Goal: Transaction & Acquisition: Purchase product/service

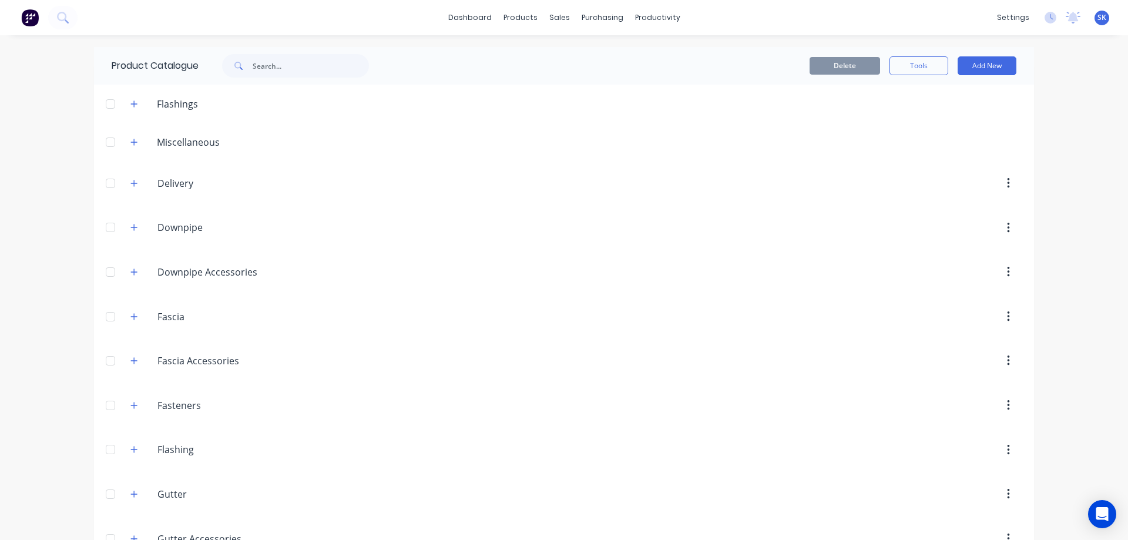
scroll to position [705, 0]
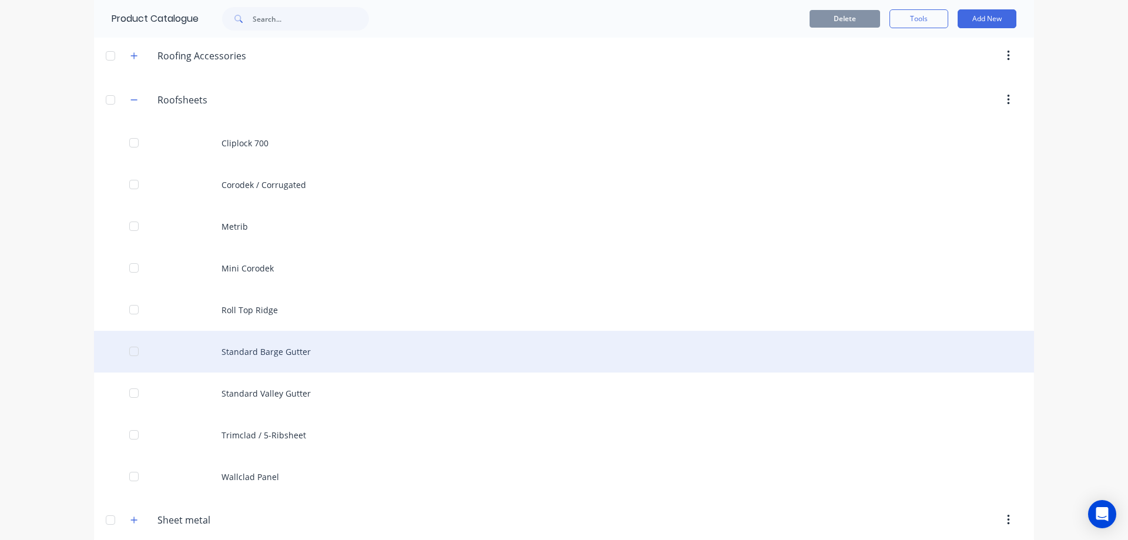
click at [291, 361] on div "Standard Barge Gutter" at bounding box center [564, 352] width 940 height 42
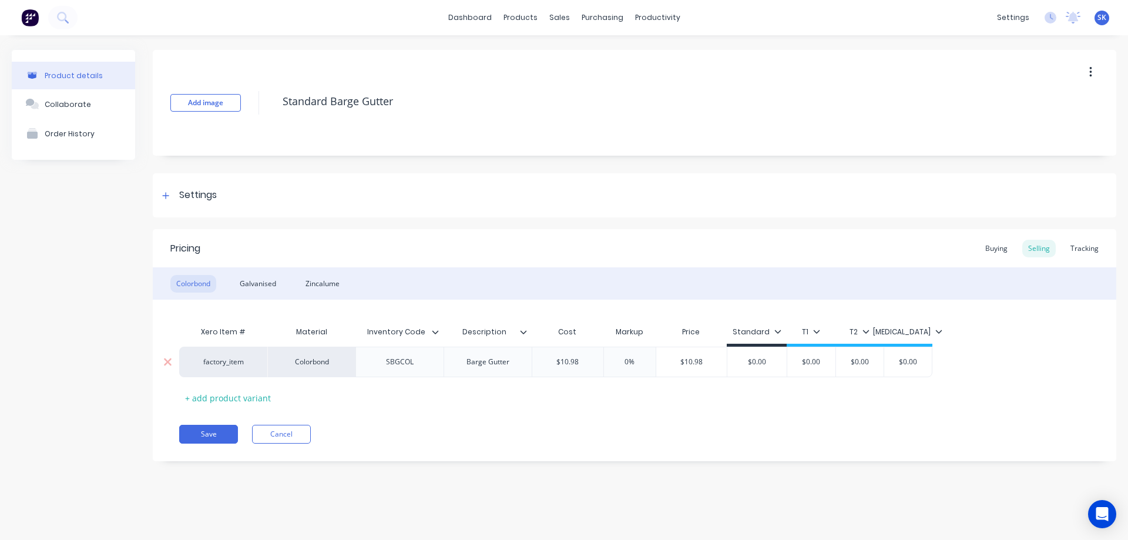
type textarea "x"
click at [25, 19] on img at bounding box center [30, 18] width 18 height 18
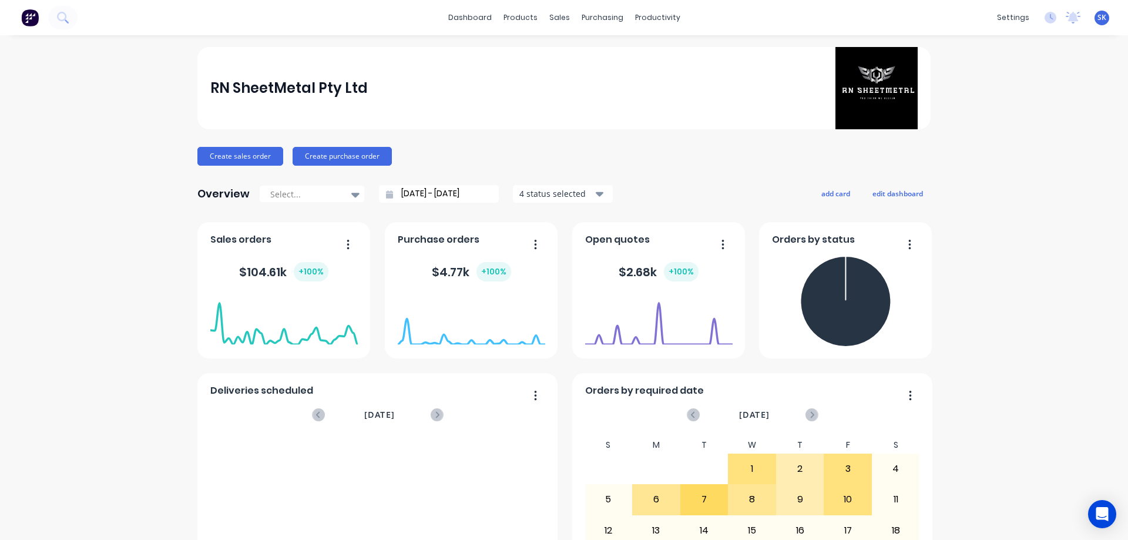
click at [410, 185] on label "[DATE] - [DATE]" at bounding box center [443, 194] width 101 height 18
click at [410, 185] on input "[DATE] - [DATE]" at bounding box center [443, 194] width 101 height 18
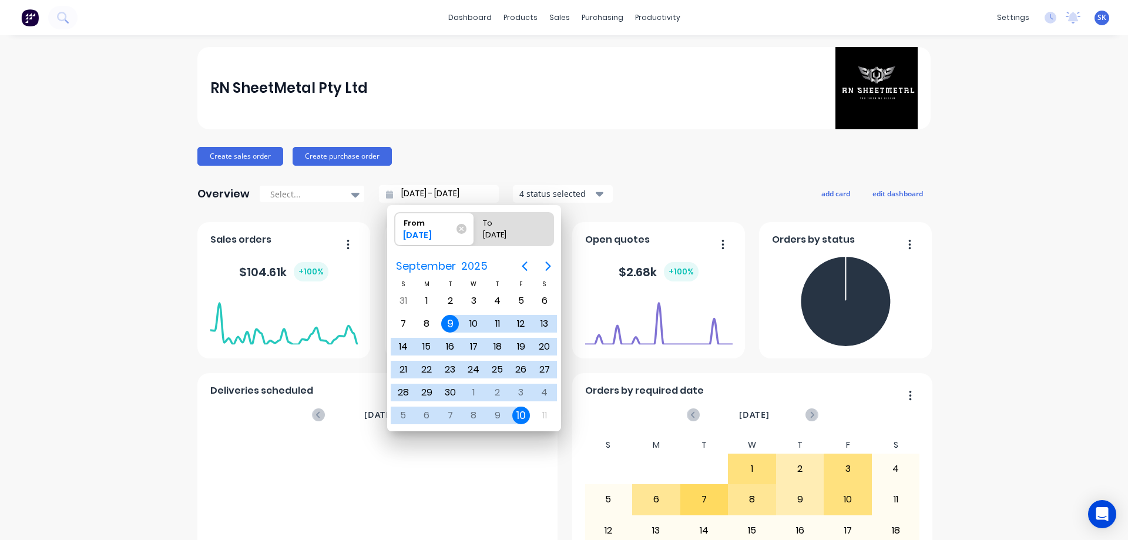
click at [410, 190] on input "[DATE] - [DATE]" at bounding box center [443, 194] width 101 height 18
click at [551, 271] on icon "Next page" at bounding box center [548, 266] width 14 height 14
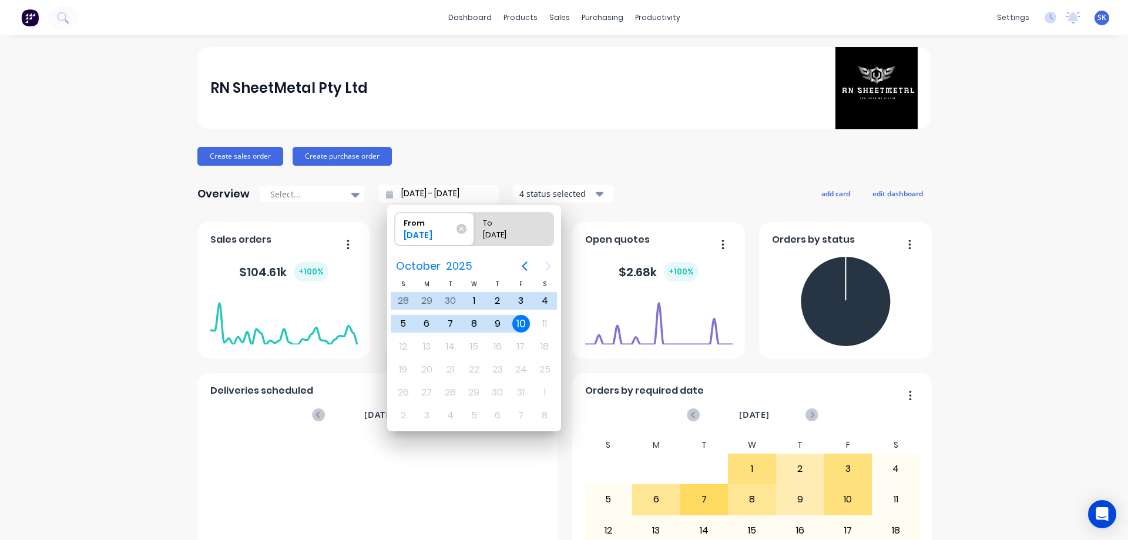
click at [518, 321] on div "10" at bounding box center [521, 324] width 18 height 18
type input "[DATE] - [DATE]"
radio input "false"
radio input "true"
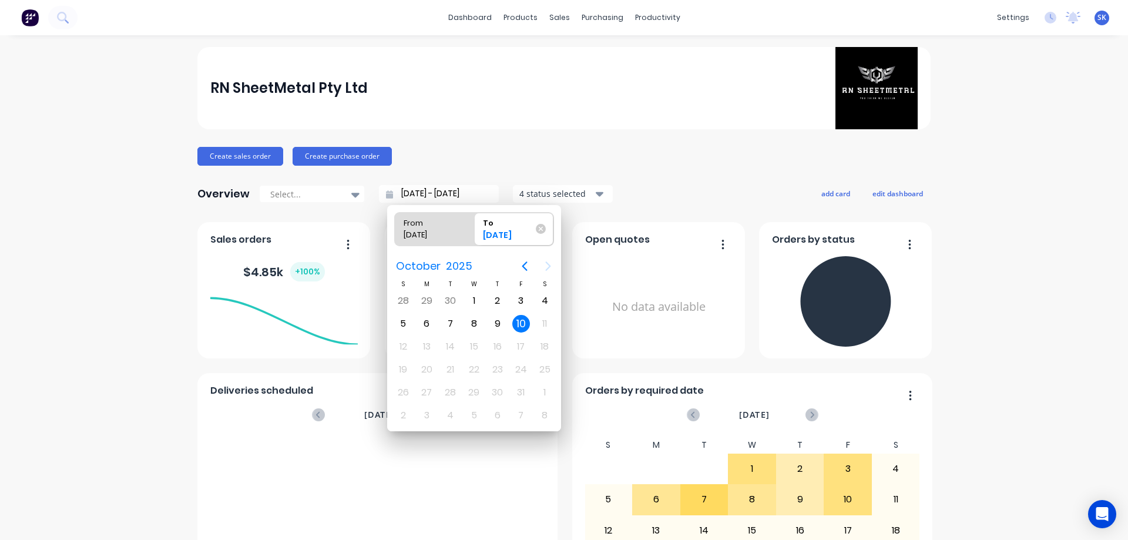
click at [518, 321] on div "10" at bounding box center [521, 324] width 18 height 18
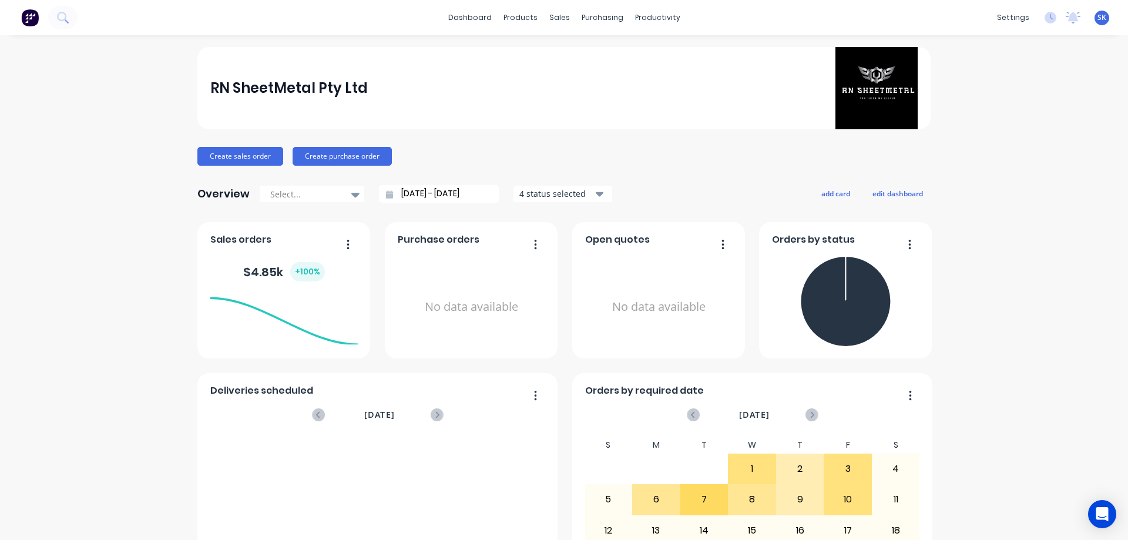
click at [549, 199] on div "4 status selected" at bounding box center [557, 193] width 74 height 12
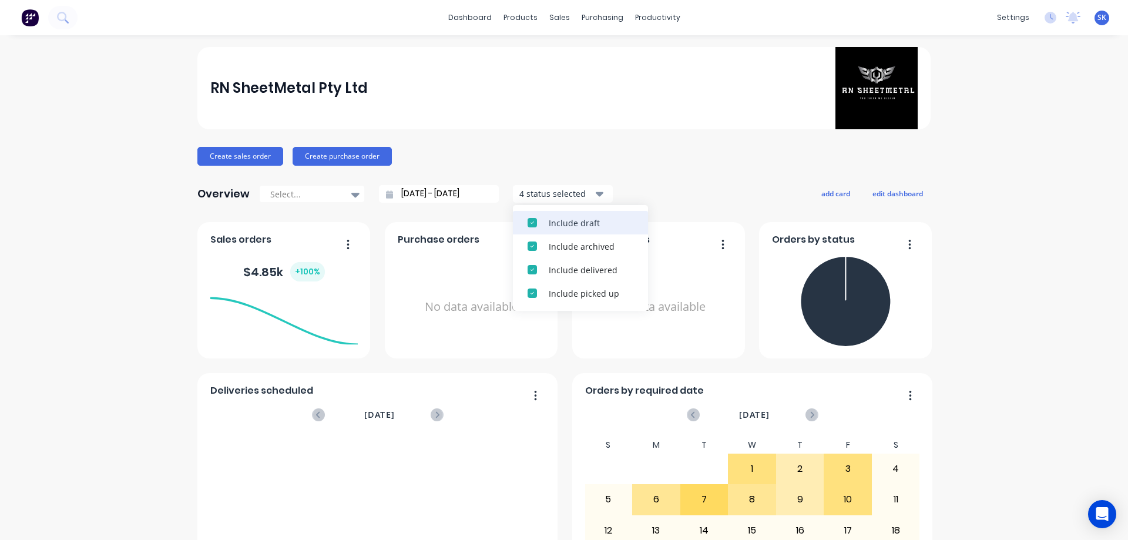
click at [550, 223] on div "Include draft" at bounding box center [591, 223] width 85 height 12
click at [550, 223] on div "Include archived" at bounding box center [591, 223] width 85 height 12
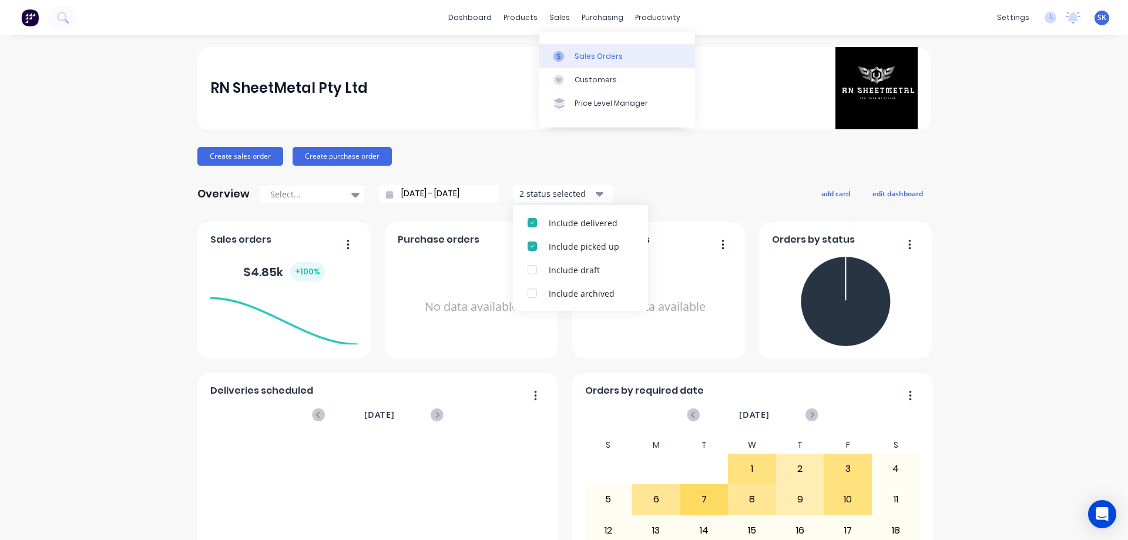
click at [571, 51] on link "Sales Orders" at bounding box center [618, 56] width 156 height 24
